Goal: Information Seeking & Learning: Learn about a topic

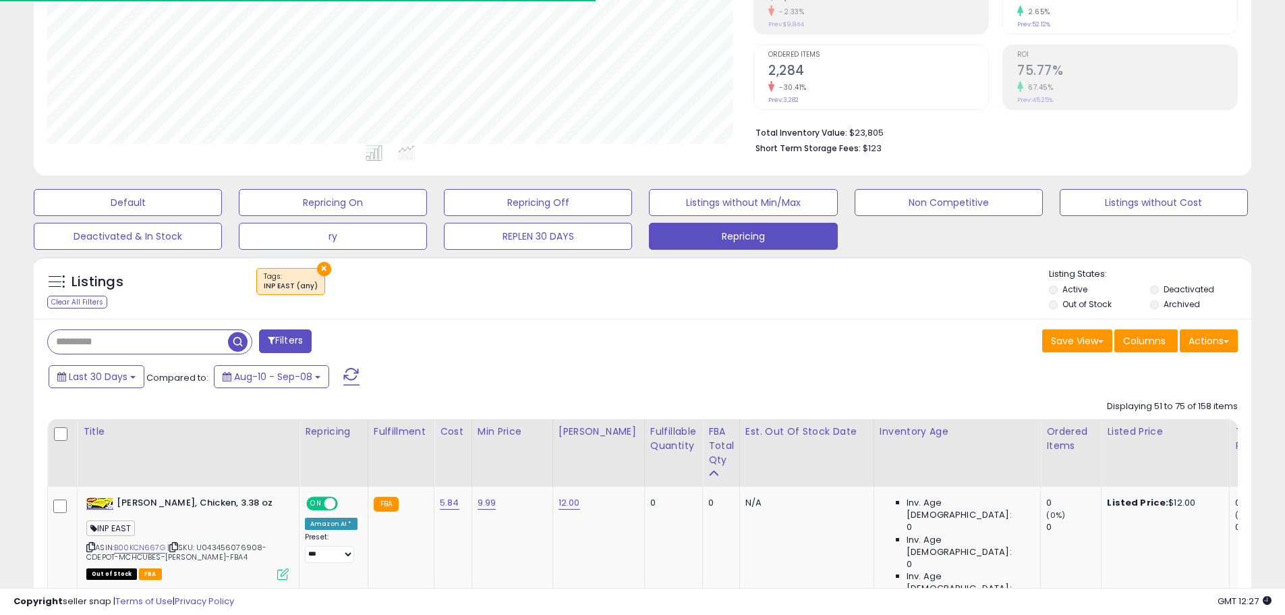
scroll to position [277, 707]
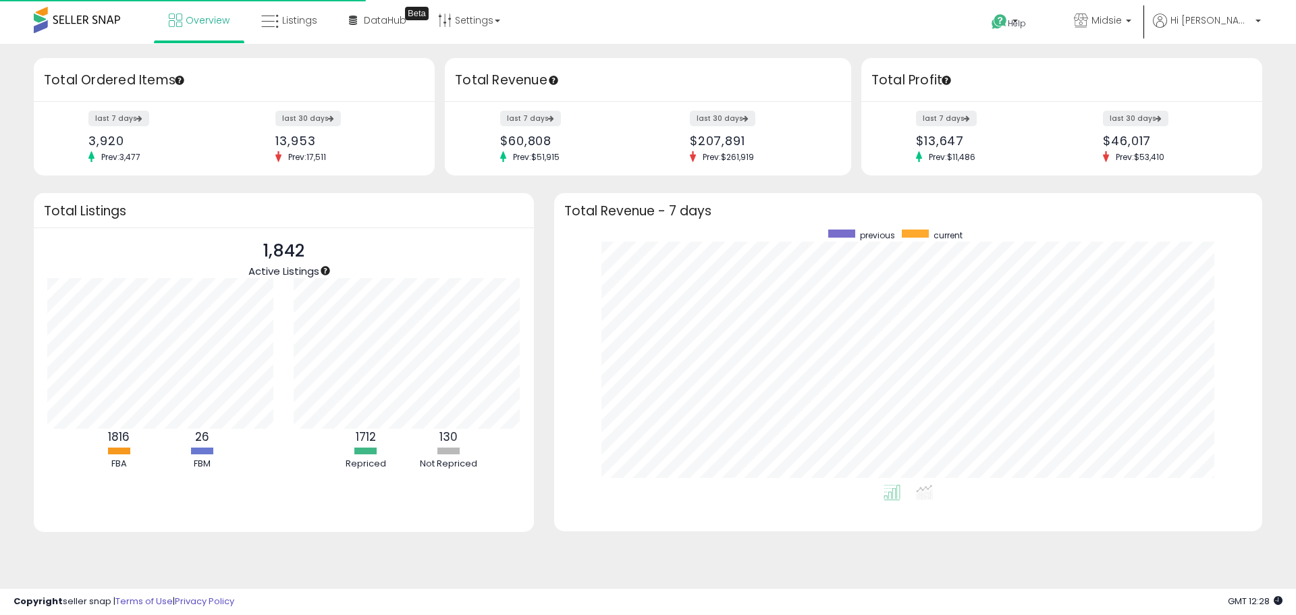
scroll to position [255, 681]
click at [298, 19] on span "Listings" at bounding box center [299, 19] width 35 height 13
click at [1007, 19] on icon at bounding box center [999, 21] width 17 height 17
click at [902, 45] on div "Retrieving insights data.. Retrieving overview data.. Total Ordered Items last …" at bounding box center [648, 324] width 1296 height 560
click at [482, 30] on link "Settings" at bounding box center [469, 20] width 82 height 40
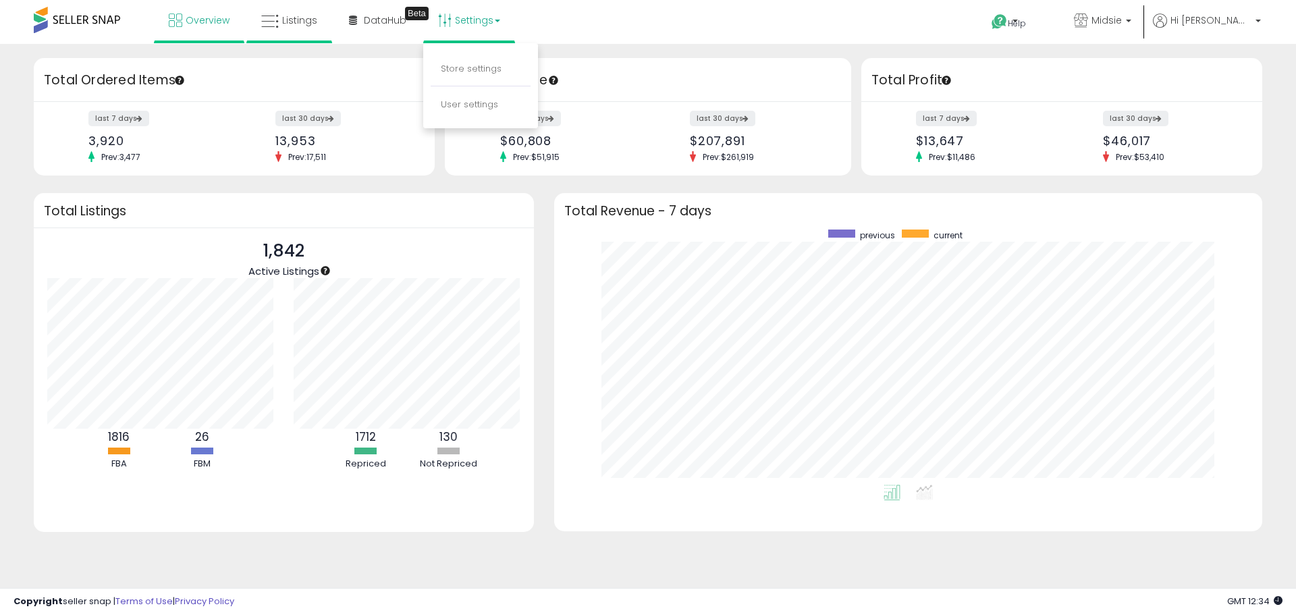
click at [326, 14] on li "Listings" at bounding box center [289, 21] width 86 height 43
click at [279, 30] on link "Listings" at bounding box center [289, 20] width 76 height 40
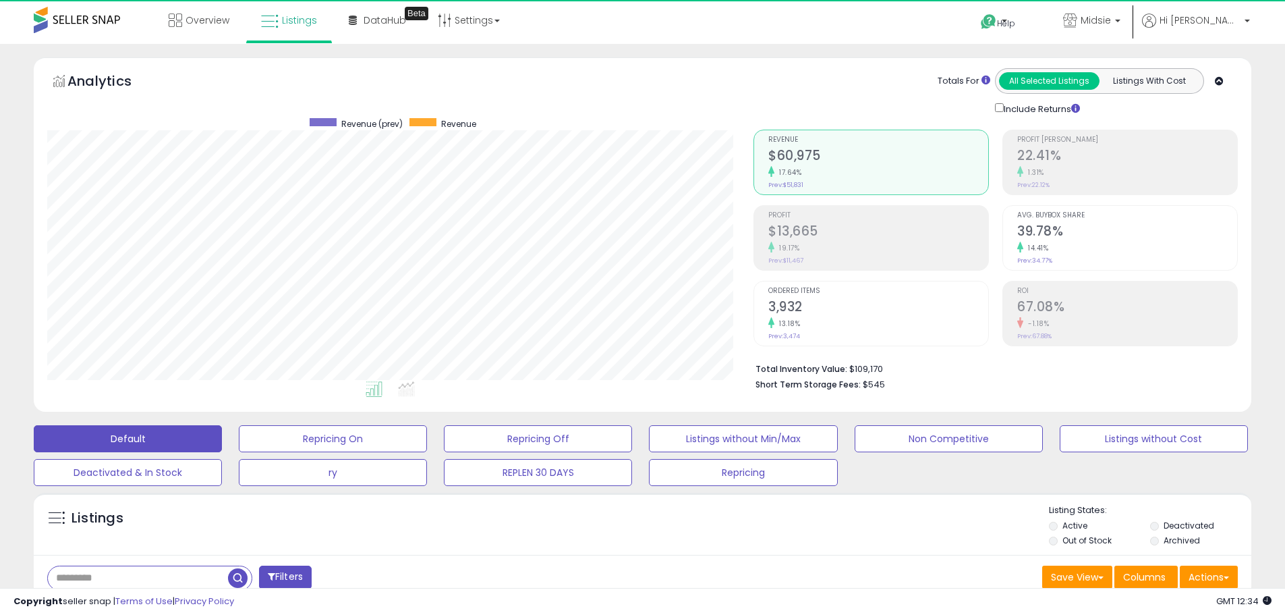
scroll to position [277, 707]
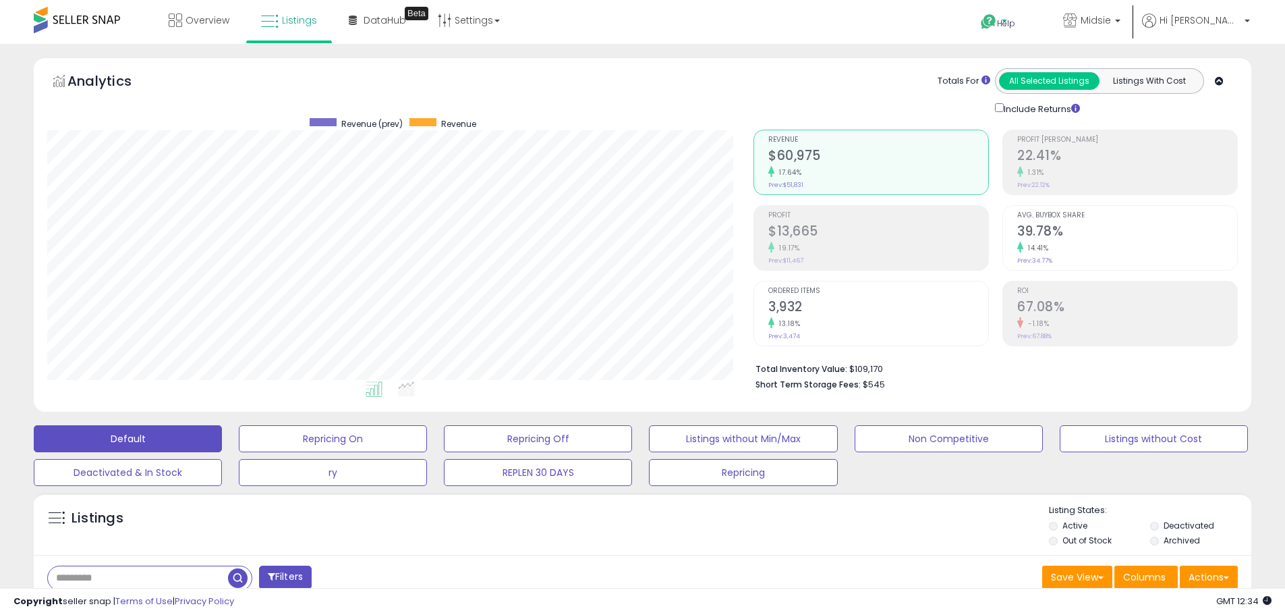
click at [1016, 24] on span "Help" at bounding box center [1006, 23] width 18 height 11
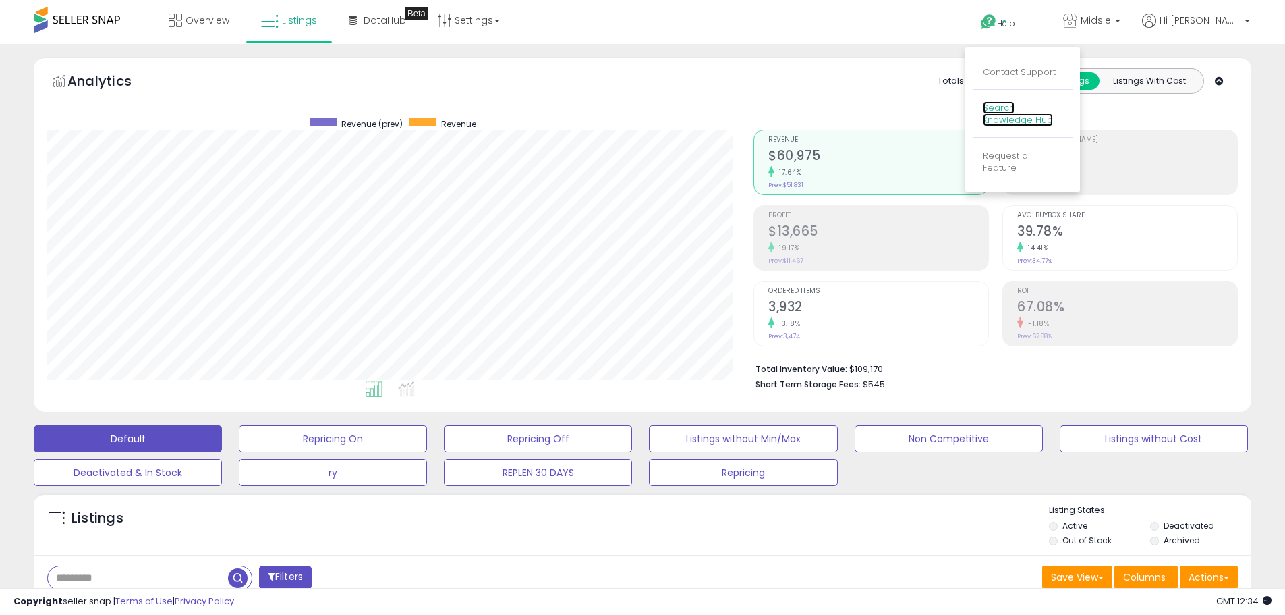
click at [1053, 121] on link "Search Knowledge Hub" at bounding box center [1018, 114] width 70 height 26
